Goal: Information Seeking & Learning: Find specific fact

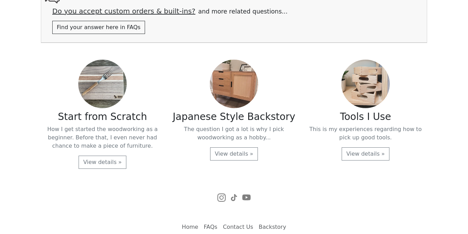
scroll to position [1484, 0]
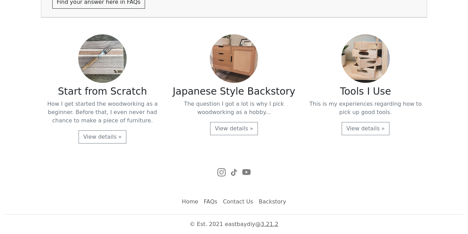
click at [208, 199] on link "FAQs" at bounding box center [210, 201] width 19 height 14
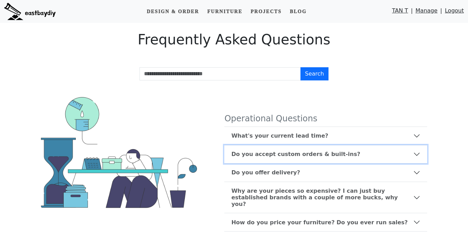
click at [247, 156] on b "Do you accept custom orders & built-ins?" at bounding box center [295, 154] width 129 height 7
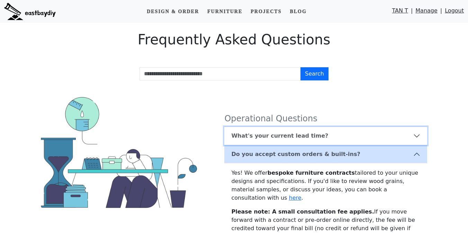
click at [268, 136] on b "What's your current lead time?" at bounding box center [279, 135] width 97 height 7
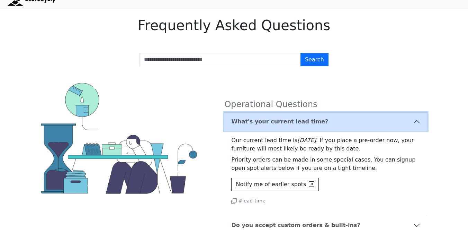
scroll to position [15, 0]
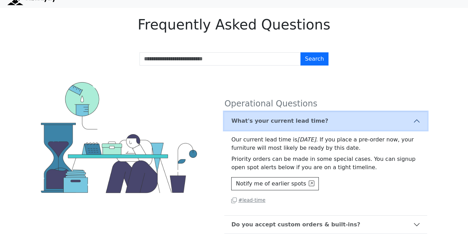
click at [274, 124] on b "What's your current lead time?" at bounding box center [279, 120] width 97 height 7
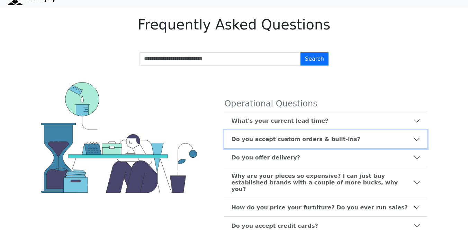
click at [269, 135] on button "Do you accept custom orders & built-ins?" at bounding box center [325, 139] width 203 height 18
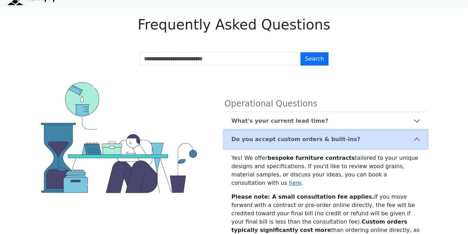
click at [267, 137] on b "Do you accept custom orders & built-ins?" at bounding box center [295, 139] width 129 height 7
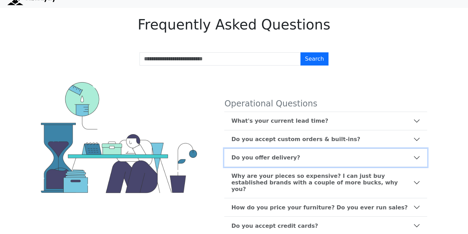
click at [260, 155] on b "Do you offer delivery?" at bounding box center [265, 157] width 69 height 7
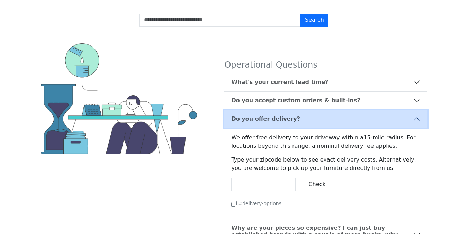
scroll to position [75, 0]
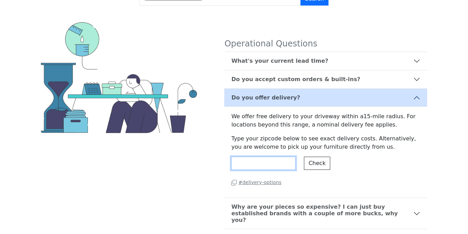
click at [270, 163] on input "*****" at bounding box center [263, 162] width 64 height 13
paste input "number"
type input "*****"
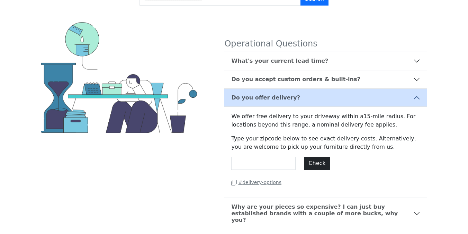
click at [319, 162] on button "Check" at bounding box center [317, 162] width 26 height 13
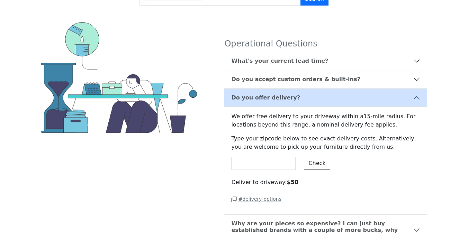
scroll to position [87, 0]
